Goal: Information Seeking & Learning: Learn about a topic

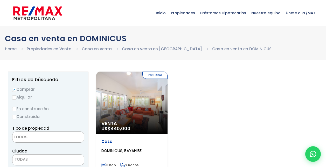
select select
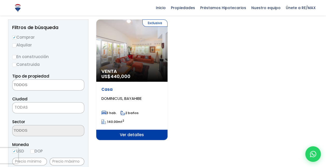
click at [142, 70] on span "Venta" at bounding box center [132, 71] width 61 height 5
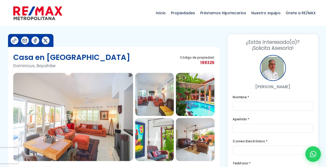
click at [158, 102] on img at bounding box center [154, 94] width 39 height 43
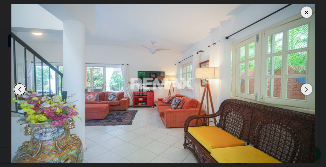
click at [306, 91] on div "Next slide" at bounding box center [306, 89] width 11 height 11
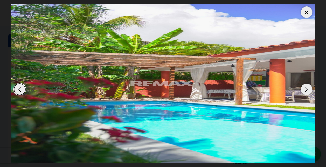
click at [306, 91] on div "Next slide" at bounding box center [306, 89] width 11 height 11
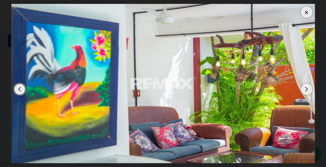
click at [306, 91] on div "Next slide" at bounding box center [306, 89] width 11 height 11
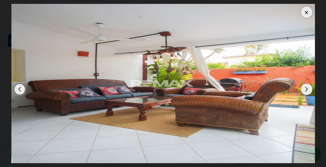
click at [305, 13] on div at bounding box center [306, 11] width 11 height 11
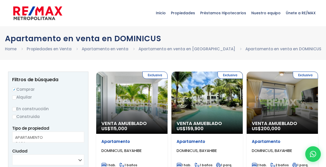
select select
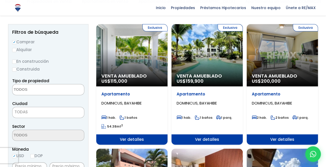
scroll to position [52, 0]
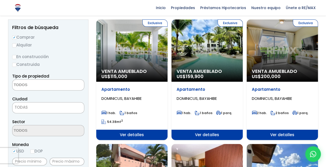
click at [140, 64] on div "Exclusiva Venta Amueblado US$ 115,000" at bounding box center [131, 50] width 71 height 62
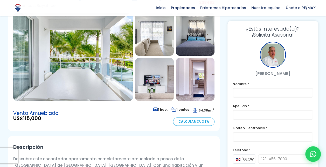
scroll to position [52, 0]
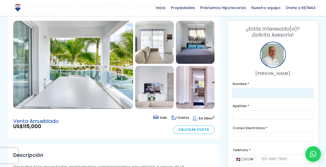
click at [251, 91] on input "text" at bounding box center [273, 92] width 80 height 9
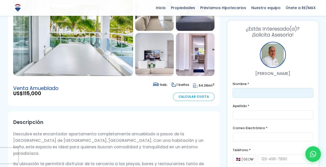
scroll to position [104, 0]
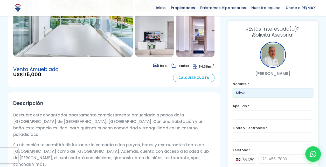
type input "Mirya"
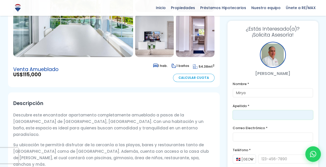
click at [248, 116] on input "text" at bounding box center [273, 114] width 80 height 9
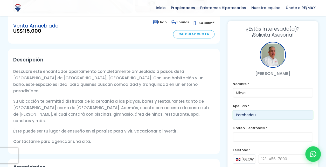
scroll to position [149, 0]
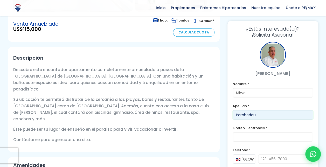
type input "Porcheddu"
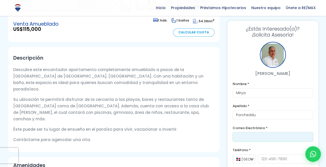
click at [251, 139] on input "email" at bounding box center [273, 136] width 80 height 9
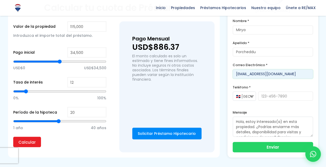
scroll to position [402, 0]
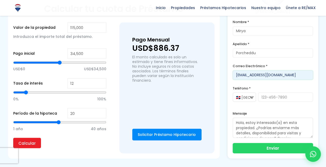
type input "miryaporcheddu@gmail.com"
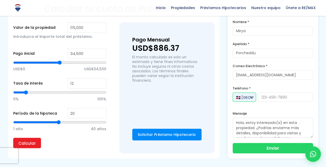
click at [244, 92] on select "🇩🇴 República Dominicana +1 🇺🇸 Estados Unidos +1 🇪🇸 España +34" at bounding box center [244, 96] width 23 height 9
click at [233, 92] on select "🇩🇴 República Dominicana +1 🇺🇸 Estados Unidos +1 🇪🇸 España +34" at bounding box center [244, 96] width 23 height 9
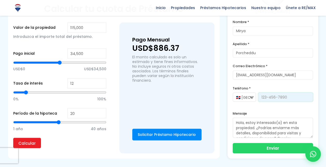
click at [280, 92] on input "tel" at bounding box center [285, 96] width 55 height 9
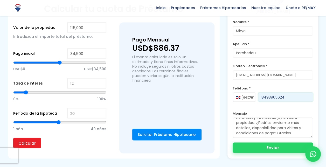
type input "8493905624"
click at [261, 143] on div "Enviar" at bounding box center [273, 148] width 80 height 10
click at [272, 92] on input "8493905624" at bounding box center [285, 96] width 55 height 9
click at [272, 143] on button "Enviar" at bounding box center [273, 148] width 80 height 10
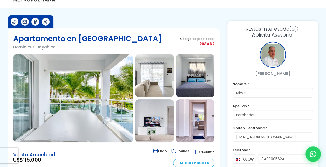
scroll to position [0, 0]
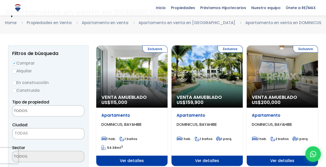
scroll to position [52, 0]
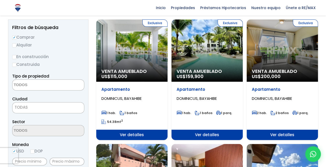
click at [70, 84] on span at bounding box center [48, 84] width 72 height 11
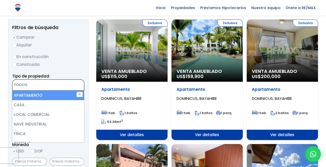
click at [44, 93] on li "APARTAMENTO" at bounding box center [48, 96] width 72 height 10
select select "apartment"
click at [76, 48] on label "Alquilar" at bounding box center [48, 45] width 72 height 6
click at [16, 48] on input "Alquilar" at bounding box center [14, 45] width 4 height 4
radio input "true"
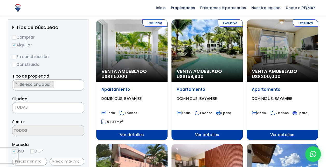
click at [15, 63] on input "Construida" at bounding box center [14, 65] width 4 height 4
radio input "true"
click at [16, 36] on input "Comprar" at bounding box center [14, 38] width 4 height 4
radio input "true"
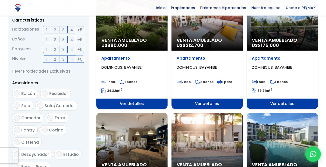
scroll to position [364, 0]
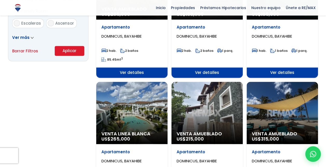
click at [67, 49] on button "Aplicar" at bounding box center [70, 51] width 30 height 10
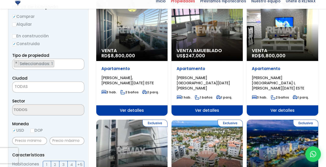
scroll to position [104, 0]
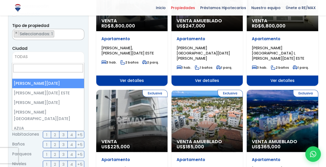
click at [39, 53] on span "TODAS" at bounding box center [48, 57] width 72 height 11
type input "d"
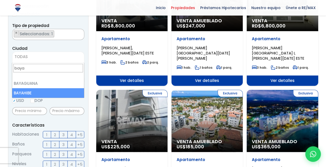
type input "baya"
select select "440"
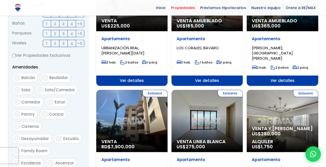
scroll to position [286, 0]
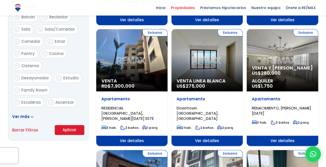
click at [72, 130] on button "Aplicar" at bounding box center [70, 130] width 30 height 10
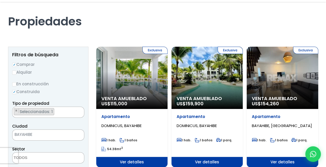
scroll to position [156, 0]
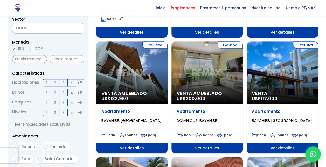
drag, startPoint x: 133, startPoint y: 75, endPoint x: 105, endPoint y: 68, distance: 29.5
click at [105, 68] on div "Exclusiva Venta Amueblado US$ 132,980" at bounding box center [131, 73] width 71 height 62
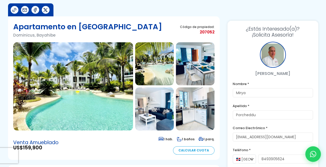
scroll to position [52, 0]
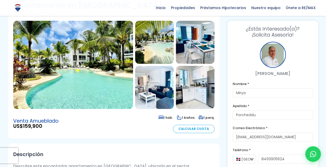
click at [169, 75] on img at bounding box center [154, 87] width 39 height 43
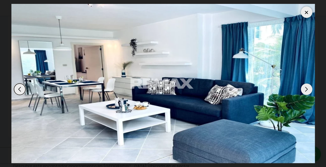
click at [306, 11] on div at bounding box center [306, 11] width 11 height 11
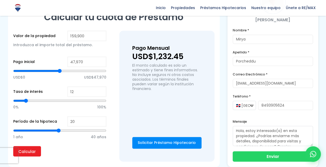
scroll to position [364, 0]
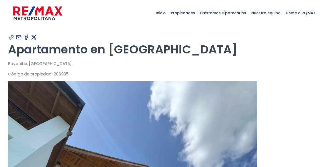
type input "Mirya"
type input "Porcheddu"
type input "[EMAIL_ADDRESS][DOMAIN_NAME]"
type input "8493905624"
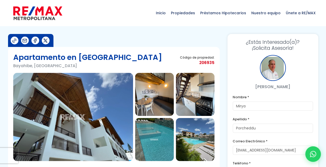
click at [149, 89] on img at bounding box center [154, 94] width 39 height 43
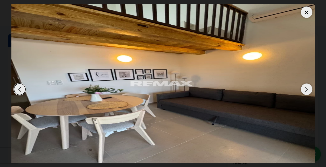
click at [308, 88] on div "Next slide" at bounding box center [306, 89] width 11 height 11
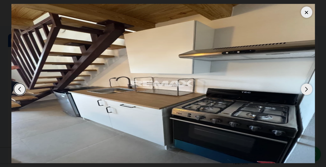
click at [308, 88] on div "Next slide" at bounding box center [306, 89] width 11 height 11
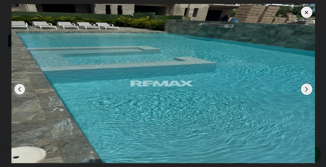
click at [308, 88] on div "Next slide" at bounding box center [306, 89] width 11 height 11
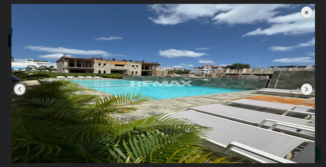
click at [308, 88] on div "Next slide" at bounding box center [306, 89] width 11 height 11
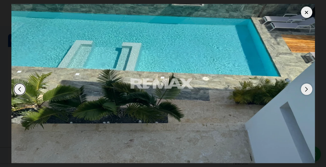
click at [305, 12] on div at bounding box center [306, 11] width 11 height 11
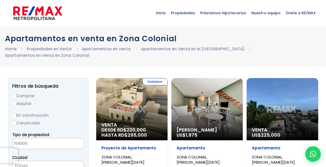
select select
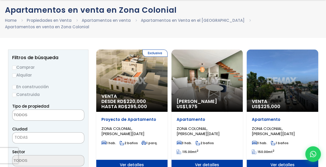
scroll to position [52, 0]
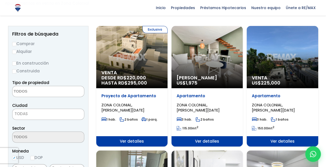
click at [16, 41] on label "Comprar" at bounding box center [48, 44] width 72 height 6
click at [16, 42] on input "Comprar" at bounding box center [14, 44] width 4 height 4
radio input "true"
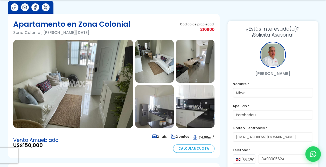
scroll to position [52, 0]
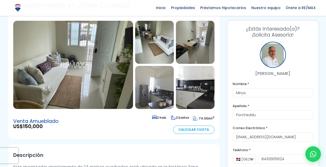
click at [78, 81] on img at bounding box center [73, 65] width 120 height 88
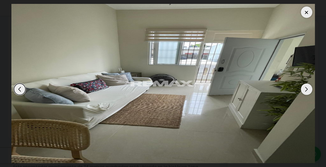
click at [307, 90] on div "Next slide" at bounding box center [306, 89] width 11 height 11
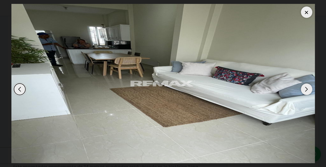
click at [307, 90] on div "Next slide" at bounding box center [306, 89] width 11 height 11
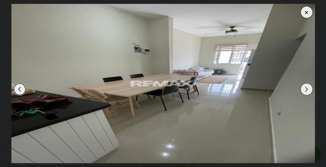
click at [307, 90] on div "Next slide" at bounding box center [306, 89] width 11 height 11
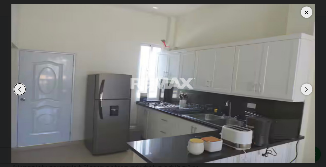
click at [307, 90] on div "Next slide" at bounding box center [306, 89] width 11 height 11
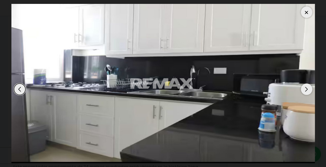
click at [305, 11] on div at bounding box center [306, 11] width 11 height 11
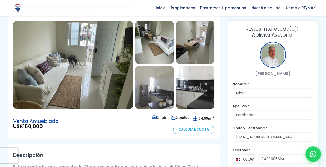
click at [163, 93] on img at bounding box center [154, 87] width 39 height 43
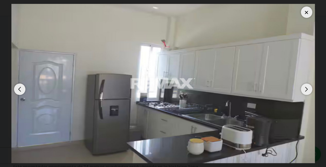
click at [308, 88] on div "Next slide" at bounding box center [306, 89] width 11 height 11
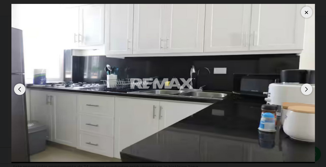
click at [308, 88] on div "Next slide" at bounding box center [306, 89] width 11 height 11
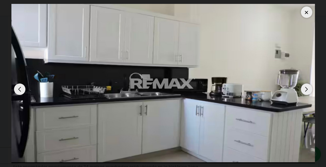
click at [308, 88] on div "Next slide" at bounding box center [306, 89] width 11 height 11
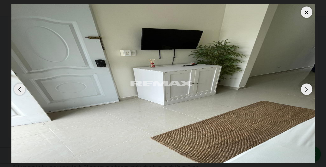
click at [308, 88] on div "Next slide" at bounding box center [306, 89] width 11 height 11
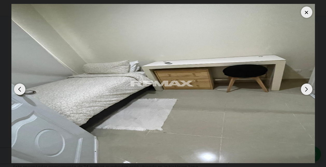
click at [308, 88] on div "Next slide" at bounding box center [306, 89] width 11 height 11
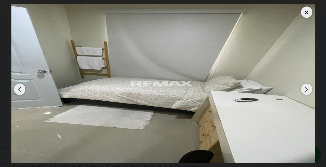
click at [307, 12] on div at bounding box center [306, 11] width 11 height 11
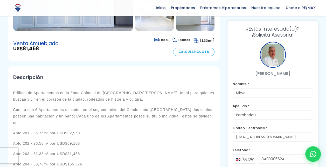
scroll to position [208, 0]
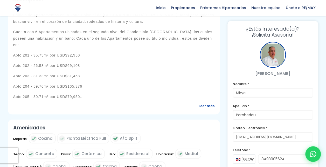
click at [157, 36] on p "Cuenta con 6 Apartamentos ubicados en el segundo nivel del Condominio [GEOGRAPH…" at bounding box center [113, 38] width 201 height 19
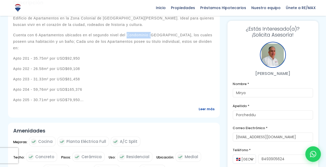
scroll to position [203, 0]
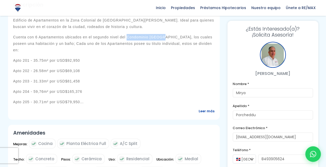
drag, startPoint x: 127, startPoint y: 31, endPoint x: 164, endPoint y: 37, distance: 37.9
click at [164, 37] on p "Cuenta con 6 Apartamentos ubicados en el segundo nivel del Condominio [GEOGRAPH…" at bounding box center [113, 43] width 201 height 19
copy p "Condominio [GEOGRAPHIC_DATA]"
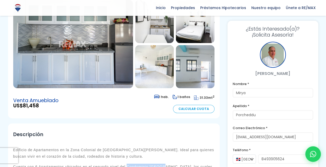
scroll to position [47, 0]
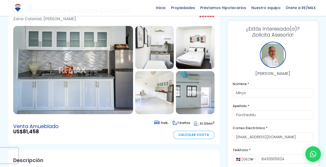
click at [200, 90] on img at bounding box center [195, 92] width 39 height 43
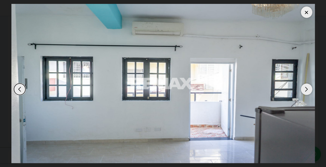
click at [309, 10] on div at bounding box center [306, 11] width 11 height 11
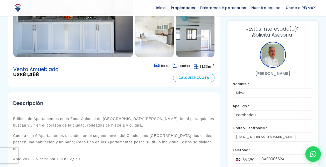
scroll to position [0, 0]
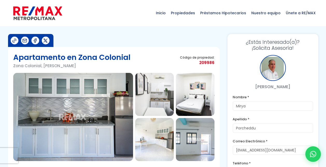
click at [30, 12] on img at bounding box center [37, 13] width 49 height 16
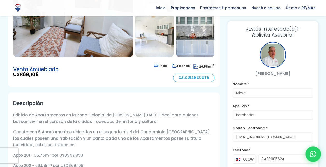
scroll to position [26, 0]
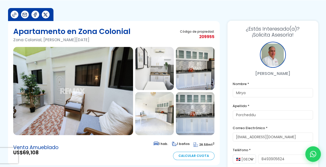
click at [91, 97] on img at bounding box center [73, 91] width 120 height 88
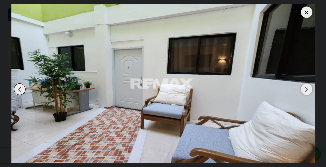
click at [306, 90] on div "Next slide" at bounding box center [306, 89] width 11 height 11
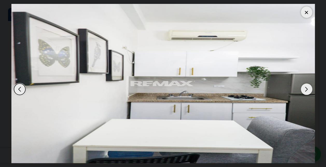
click at [306, 90] on div "Next slide" at bounding box center [306, 89] width 11 height 11
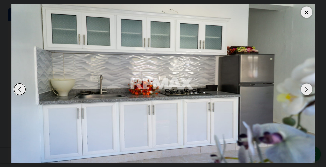
click at [306, 90] on div "Next slide" at bounding box center [306, 89] width 11 height 11
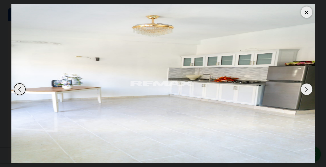
click at [306, 90] on div "Next slide" at bounding box center [306, 89] width 11 height 11
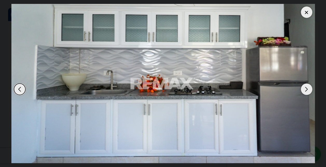
click at [306, 90] on div "Next slide" at bounding box center [306, 89] width 11 height 11
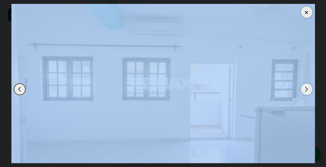
click at [306, 90] on div "Next slide" at bounding box center [306, 89] width 11 height 11
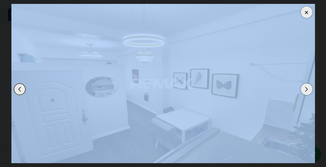
click at [307, 13] on div at bounding box center [306, 11] width 11 height 11
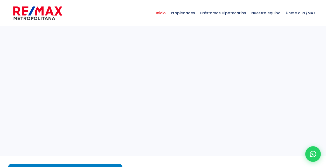
select select
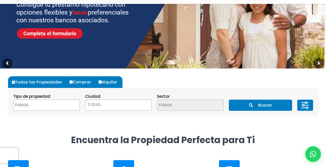
scroll to position [130, 0]
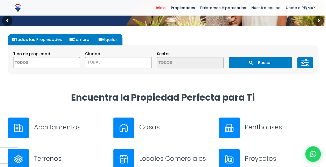
click at [131, 63] on span "TODAS" at bounding box center [118, 62] width 66 height 7
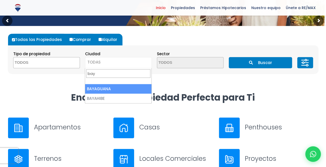
type input "bay"
select select "138"
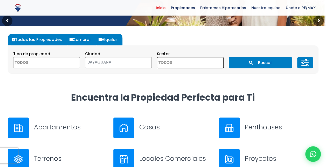
select select
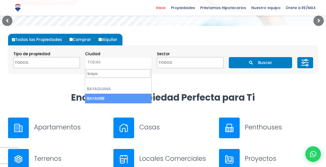
type input "baya"
select select "440"
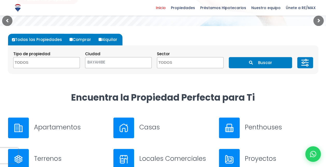
click at [174, 66] on textarea "Search" at bounding box center [182, 62] width 50 height 11
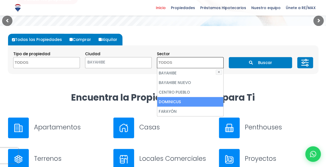
click at [176, 103] on li "DOMINICUS" at bounding box center [190, 102] width 66 height 10
select select "16413"
click at [188, 98] on li "DOMINICUS" at bounding box center [190, 102] width 66 height 10
click at [174, 98] on li "DOMINICUS" at bounding box center [190, 102] width 66 height 10
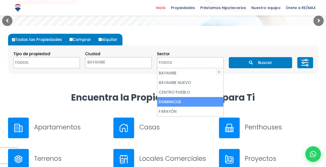
select select "16413"
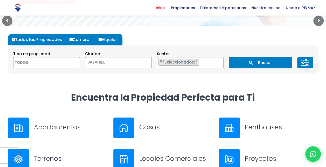
click at [242, 61] on button "Buscar" at bounding box center [260, 62] width 63 height 11
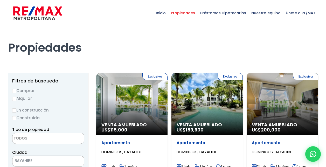
select select
select select "16413"
click at [136, 115] on div "Exclusiva Venta Amueblado US$ 115,000" at bounding box center [131, 104] width 71 height 62
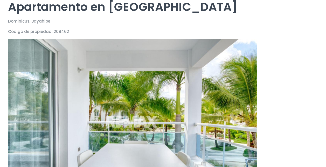
scroll to position [104, 0]
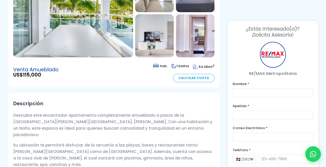
type input "Mirya"
type input "Porcheddu"
type input "[EMAIL_ADDRESS][DOMAIN_NAME]"
type input "8493905624"
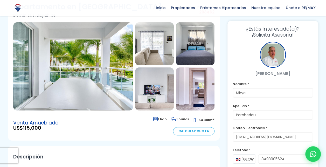
scroll to position [26, 0]
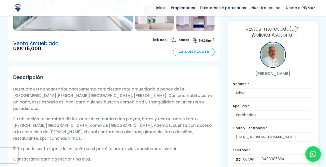
scroll to position [52, 0]
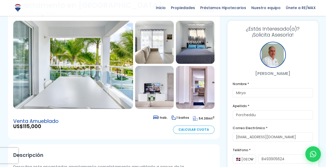
click at [160, 40] on img at bounding box center [154, 42] width 39 height 43
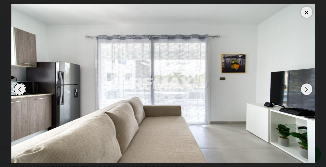
click at [301, 89] on div "Next slide" at bounding box center [306, 89] width 11 height 11
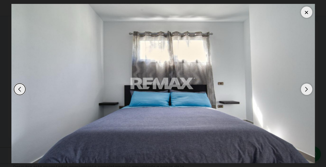
click at [301, 89] on div "Next slide" at bounding box center [306, 89] width 11 height 11
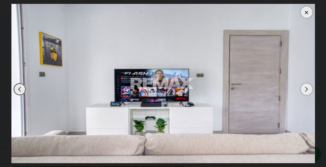
click at [301, 89] on div "Next slide" at bounding box center [306, 89] width 11 height 11
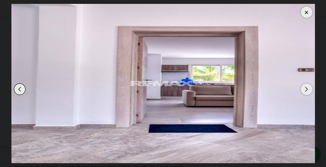
click at [301, 89] on div "Next slide" at bounding box center [306, 89] width 11 height 11
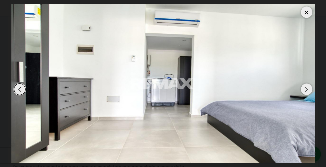
click at [301, 89] on div "Next slide" at bounding box center [306, 89] width 11 height 11
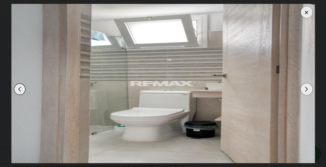
click at [20, 89] on div "Previous slide" at bounding box center [19, 89] width 11 height 11
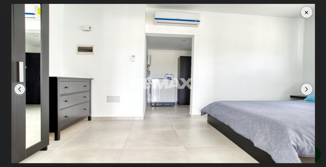
click at [303, 88] on div "Next slide" at bounding box center [306, 89] width 11 height 11
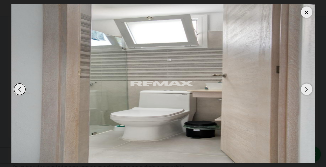
click at [303, 88] on div "Next slide" at bounding box center [306, 89] width 11 height 11
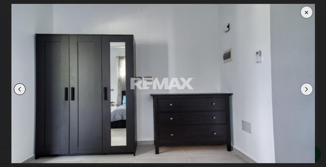
click at [303, 88] on div "Next slide" at bounding box center [306, 89] width 11 height 11
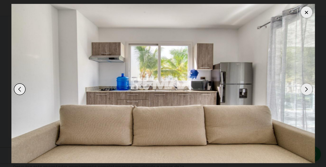
click at [303, 88] on div "Next slide" at bounding box center [306, 89] width 11 height 11
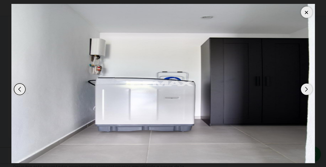
click at [303, 88] on div "Next slide" at bounding box center [306, 89] width 11 height 11
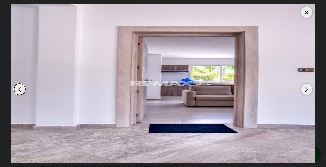
click at [303, 88] on div "Next slide" at bounding box center [306, 89] width 11 height 11
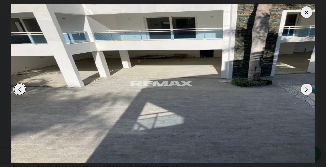
click at [303, 88] on div "Next slide" at bounding box center [306, 89] width 11 height 11
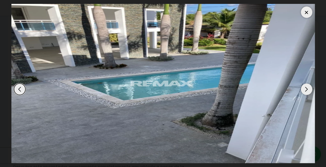
click at [303, 88] on div "Next slide" at bounding box center [306, 89] width 11 height 11
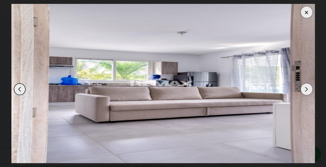
click at [303, 88] on div "Next slide" at bounding box center [306, 89] width 11 height 11
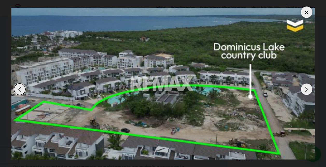
click at [303, 88] on div "Next slide" at bounding box center [306, 89] width 11 height 11
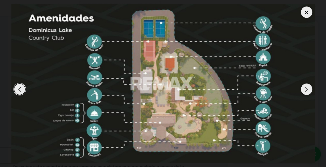
click at [303, 88] on div "Next slide" at bounding box center [306, 89] width 11 height 11
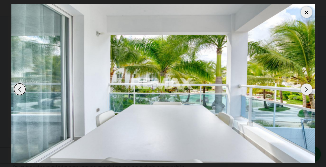
click at [303, 88] on div "Next slide" at bounding box center [306, 89] width 11 height 11
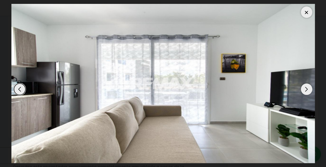
click at [303, 88] on div "Next slide" at bounding box center [306, 89] width 11 height 11
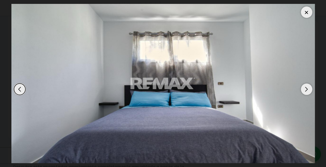
click at [303, 88] on div "Next slide" at bounding box center [306, 89] width 11 height 11
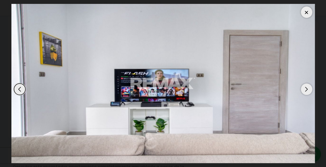
click at [303, 88] on div "Next slide" at bounding box center [306, 89] width 11 height 11
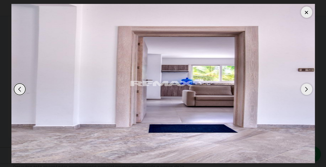
click at [303, 88] on div "Next slide" at bounding box center [306, 89] width 11 height 11
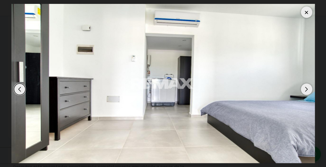
click at [303, 88] on div "Next slide" at bounding box center [306, 89] width 11 height 11
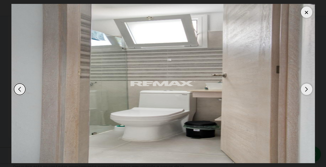
click at [303, 88] on div "Next slide" at bounding box center [306, 89] width 11 height 11
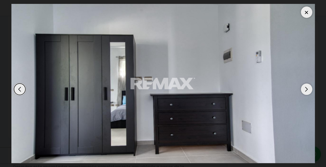
click at [303, 88] on div "Next slide" at bounding box center [306, 89] width 11 height 11
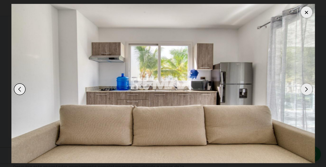
click at [303, 88] on div "Next slide" at bounding box center [306, 89] width 11 height 11
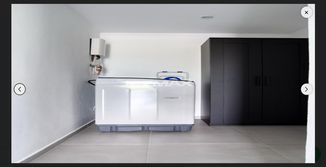
click at [303, 88] on div "Next slide" at bounding box center [306, 89] width 11 height 11
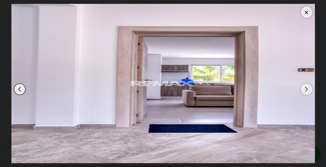
click at [303, 88] on div "Next slide" at bounding box center [306, 89] width 11 height 11
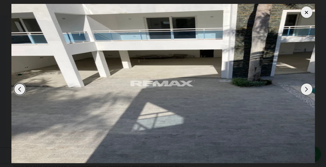
click at [303, 88] on div "Next slide" at bounding box center [306, 89] width 11 height 11
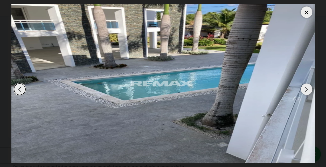
click at [303, 88] on div "Next slide" at bounding box center [306, 89] width 11 height 11
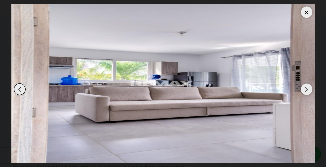
click at [303, 88] on div "Next slide" at bounding box center [306, 89] width 11 height 11
